Goal: Task Accomplishment & Management: Use online tool/utility

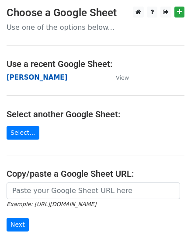
click at [29, 79] on strong "[PERSON_NAME]" at bounding box center [37, 77] width 61 height 8
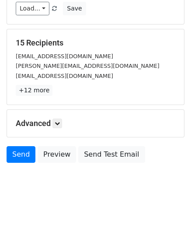
scroll to position [138, 0]
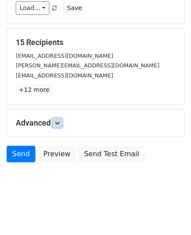
click at [58, 122] on icon at bounding box center [57, 122] width 5 height 5
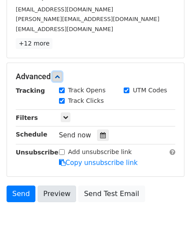
scroll to position [223, 0]
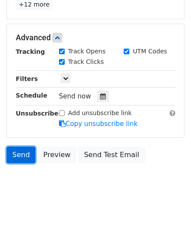
click at [25, 154] on link "Send" at bounding box center [21, 154] width 29 height 17
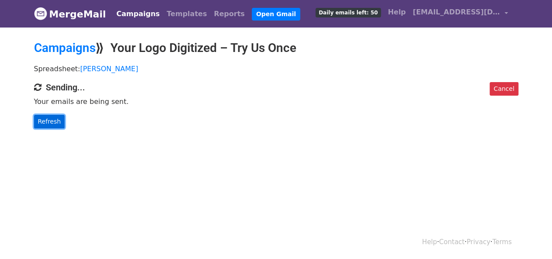
click at [54, 118] on link "Refresh" at bounding box center [49, 122] width 31 height 14
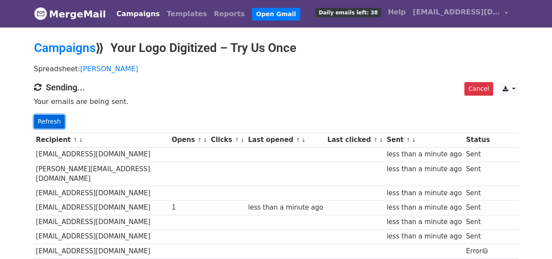
click at [47, 121] on link "Refresh" at bounding box center [49, 122] width 31 height 14
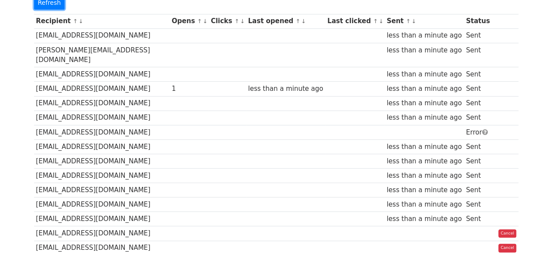
scroll to position [175, 0]
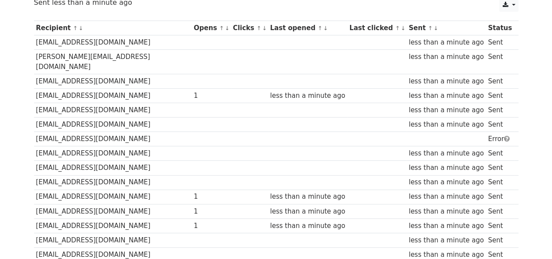
scroll to position [175, 0]
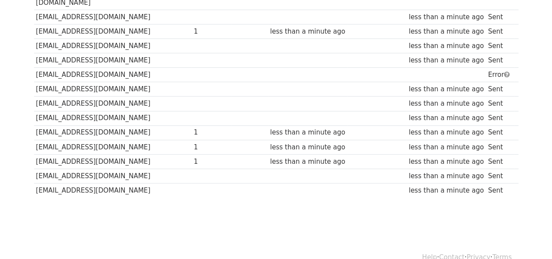
click at [247, 68] on td at bounding box center [249, 75] width 37 height 14
drag, startPoint x: 247, startPoint y: 64, endPoint x: 186, endPoint y: 57, distance: 61.5
click at [246, 68] on td at bounding box center [249, 75] width 37 height 14
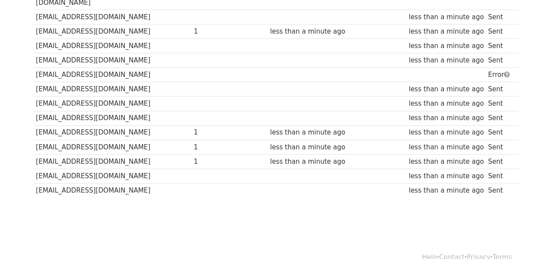
click at [121, 68] on td "[EMAIL_ADDRESS][DOMAIN_NAME]" at bounding box center [113, 75] width 158 height 14
click at [119, 68] on td "[EMAIL_ADDRESS][DOMAIN_NAME]" at bounding box center [113, 75] width 158 height 14
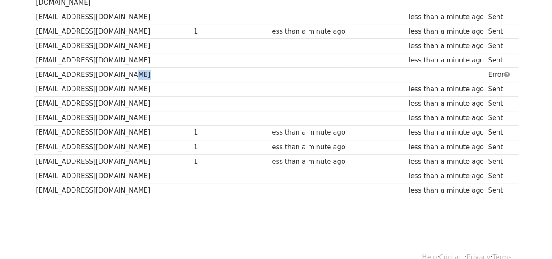
click at [119, 68] on td "[EMAIL_ADDRESS][DOMAIN_NAME]" at bounding box center [113, 75] width 158 height 14
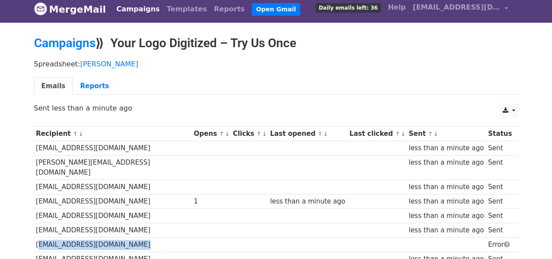
scroll to position [0, 0]
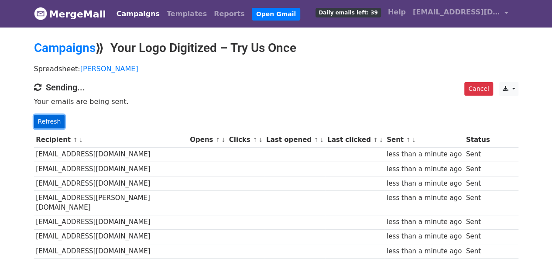
click at [43, 116] on link "Refresh" at bounding box center [49, 122] width 31 height 14
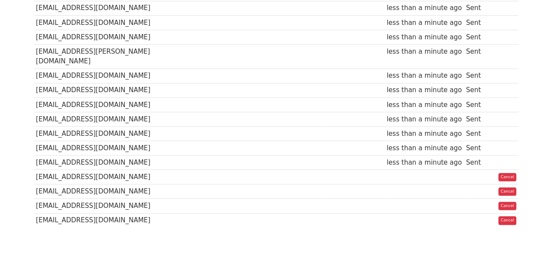
scroll to position [179, 0]
